Goal: Find specific page/section: Find specific page/section

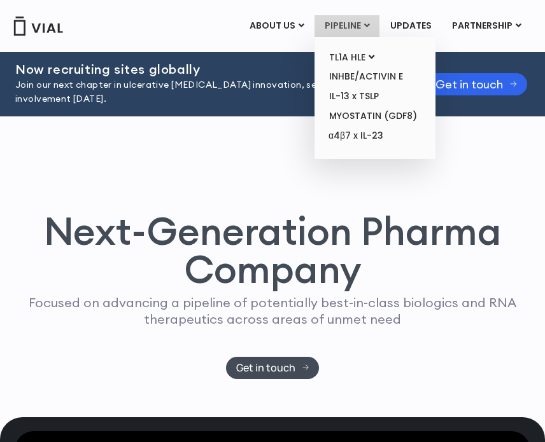
click at [339, 23] on link "PIPELINE" at bounding box center [346, 26] width 65 height 22
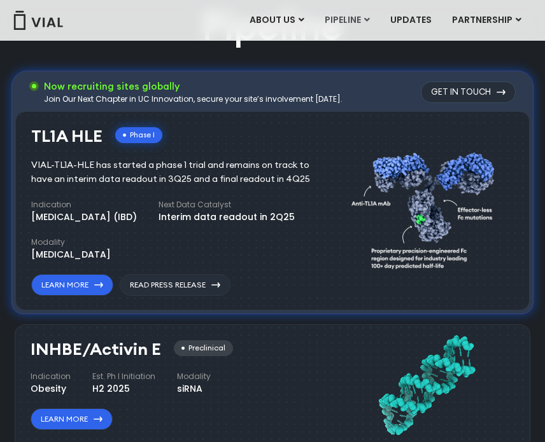
drag, startPoint x: 535, startPoint y: 190, endPoint x: 405, endPoint y: 77, distance: 171.4
